Goal: Information Seeking & Learning: Learn about a topic

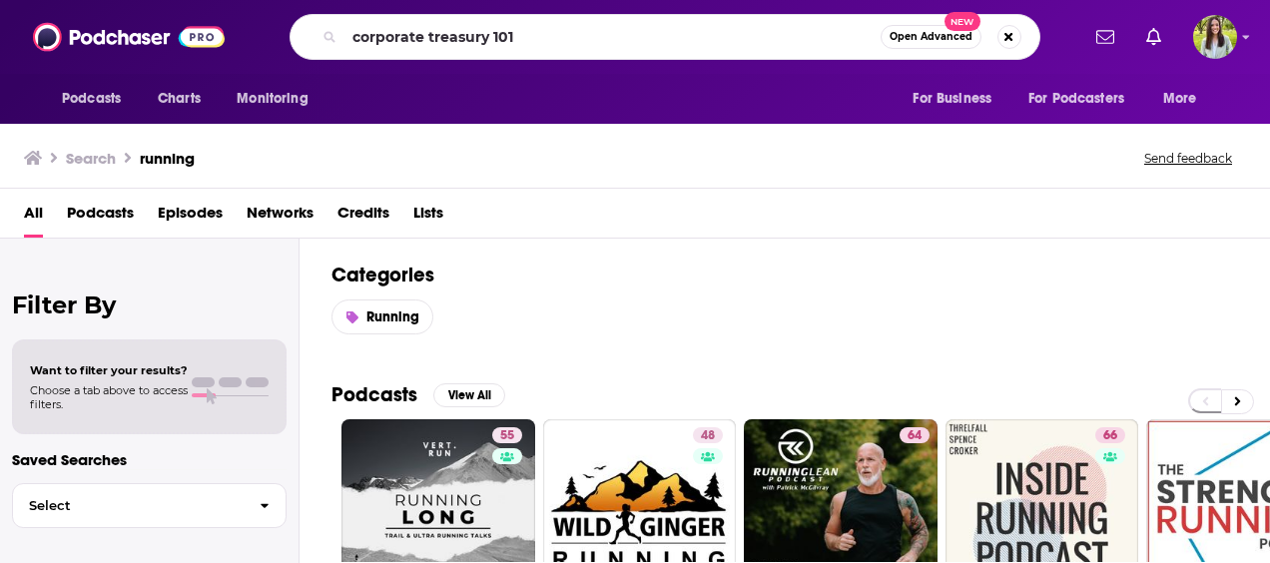
type input "corporate treasury 101"
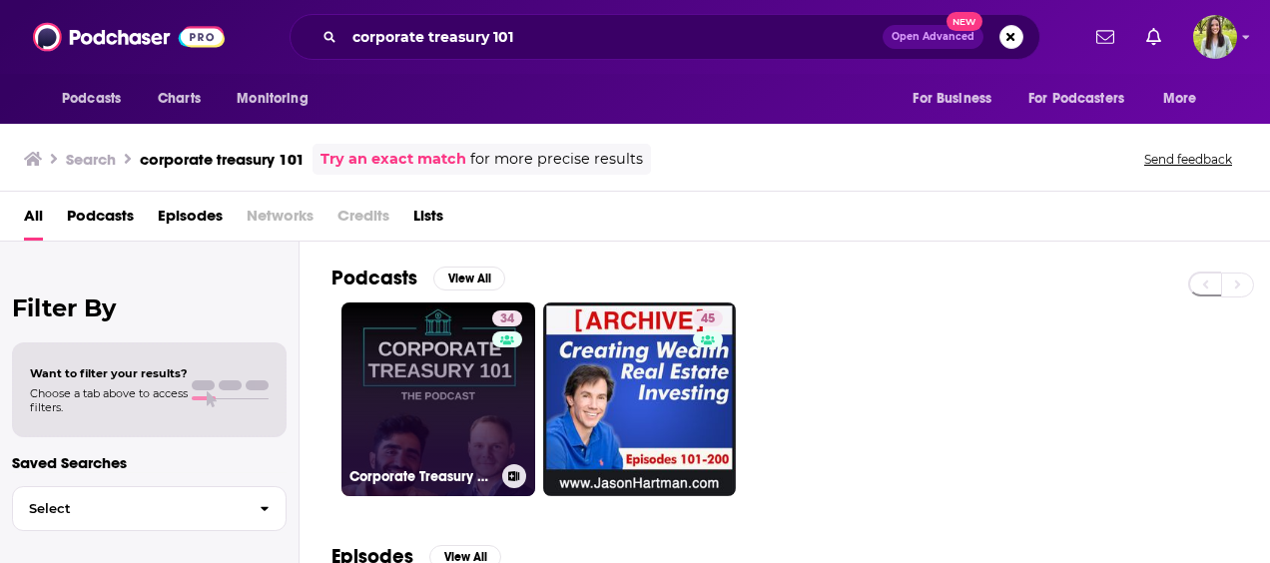
click at [394, 377] on link "34 Corporate Treasury 101" at bounding box center [438, 399] width 194 height 194
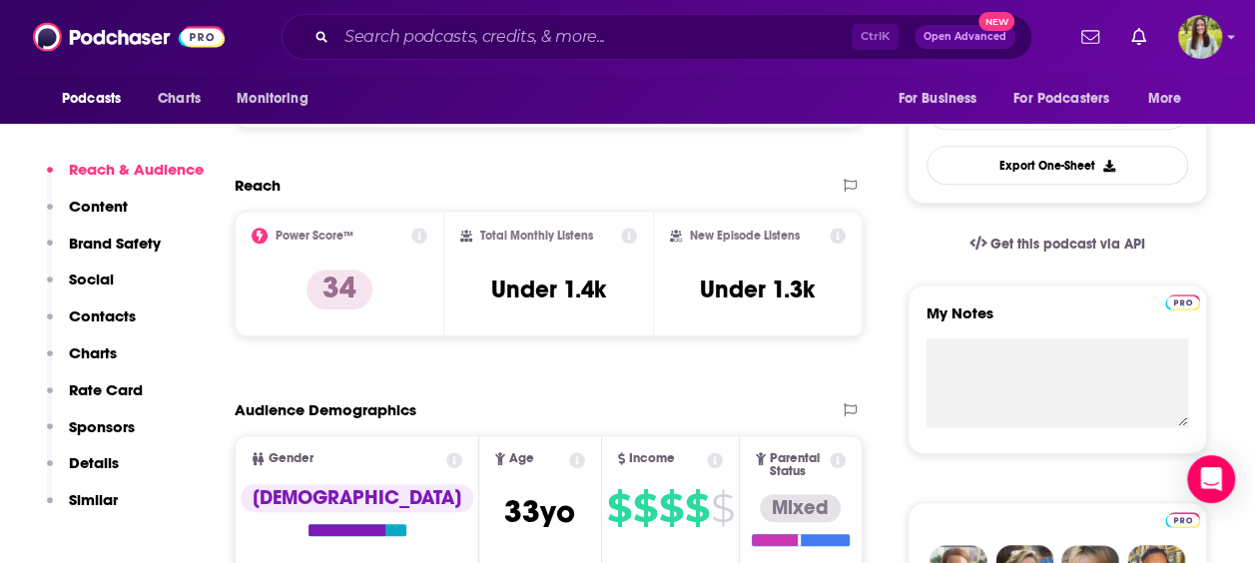
scroll to position [517, 0]
